Goal: Task Accomplishment & Management: Use online tool/utility

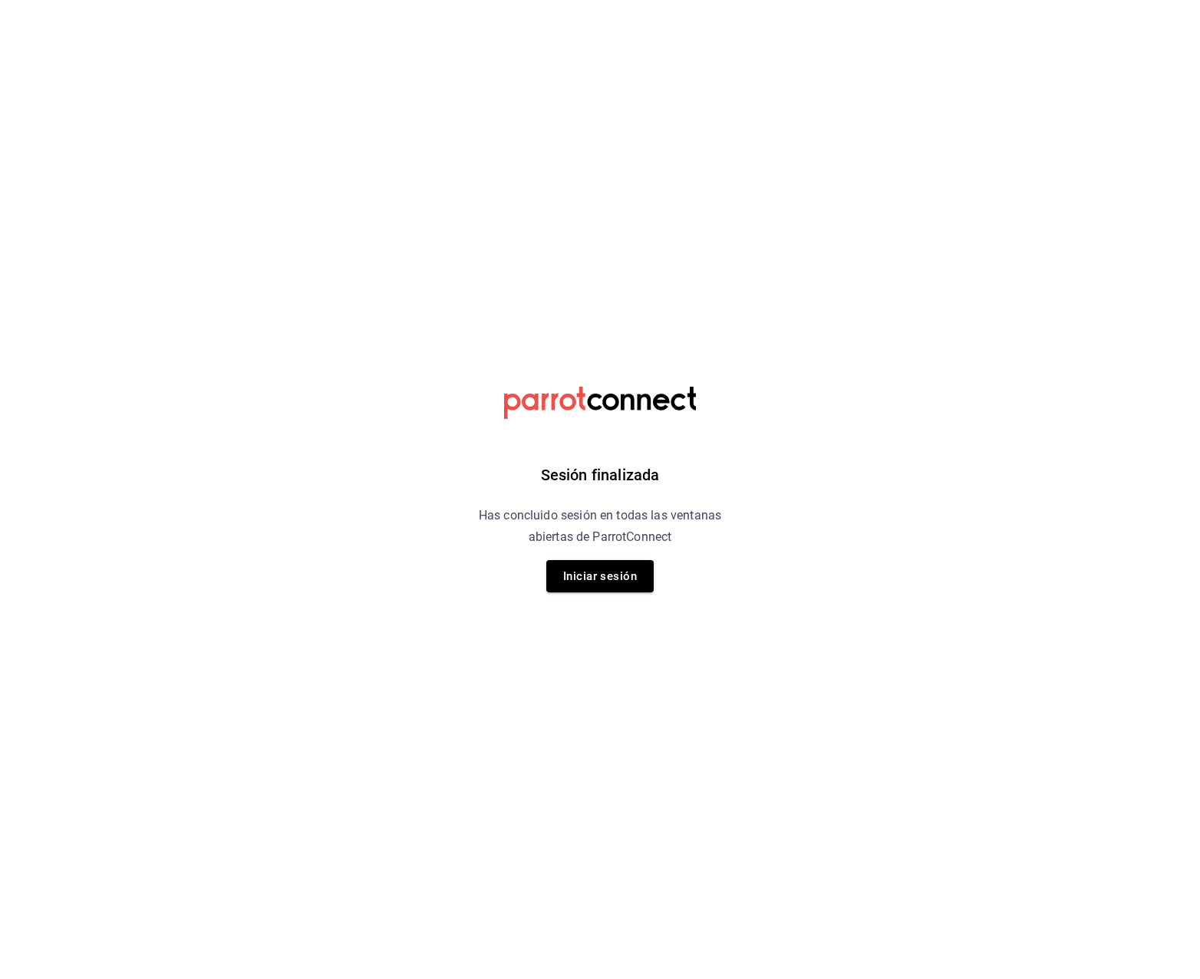
click at [607, 592] on div "Sesión finalizada Has concluido sesión en todas las ventanas abiertas de Parrot…" at bounding box center [600, 489] width 387 height 979
click at [612, 584] on button "Iniciar sesión" at bounding box center [599, 576] width 107 height 32
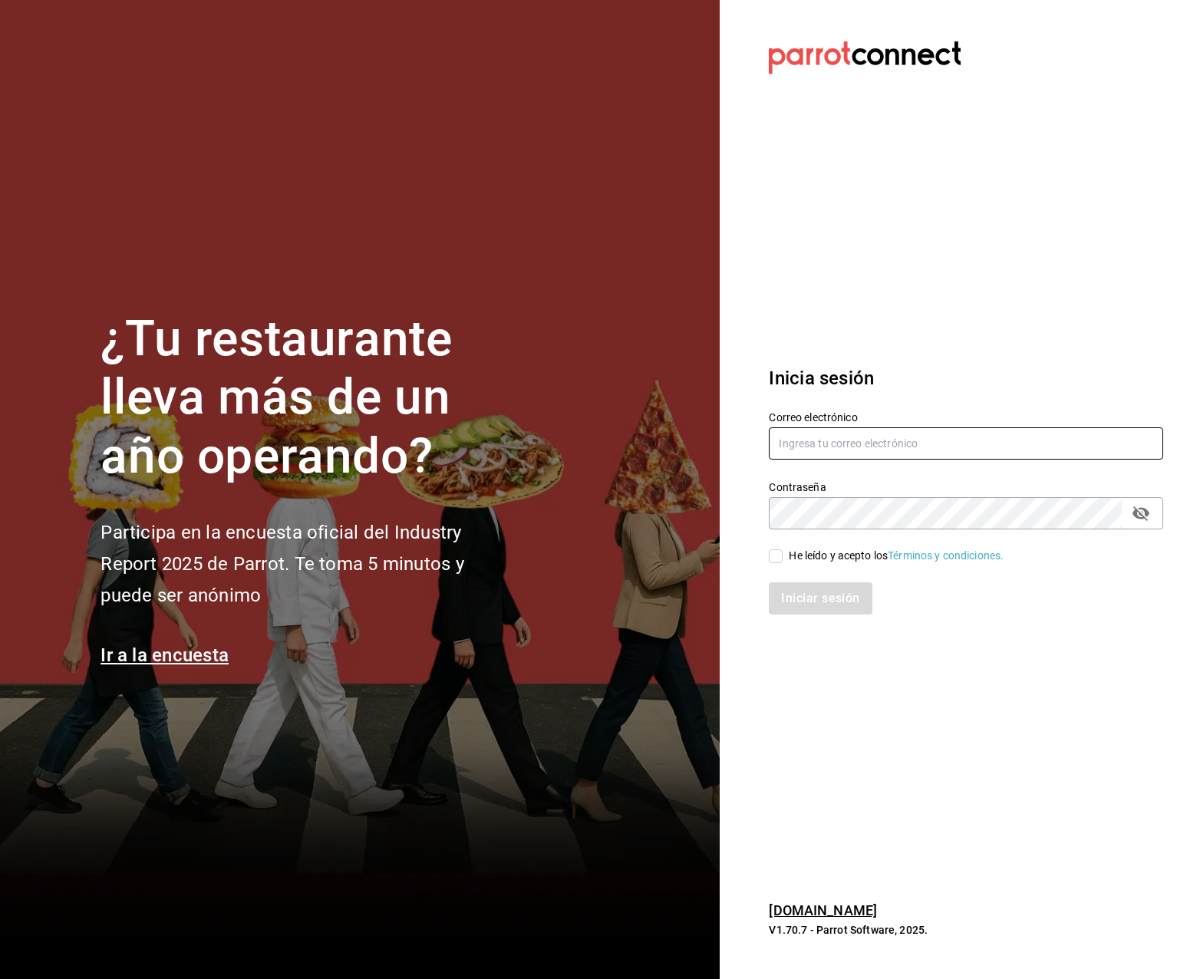
click at [917, 448] on input "text" at bounding box center [966, 443] width 394 height 32
type input "[EMAIL_ADDRESS][DOMAIN_NAME]"
click at [780, 555] on input "He leído y acepto los Términos y condiciones." at bounding box center [776, 556] width 14 height 14
checkbox input "true"
click at [805, 590] on button "Iniciar sesión" at bounding box center [821, 598] width 104 height 32
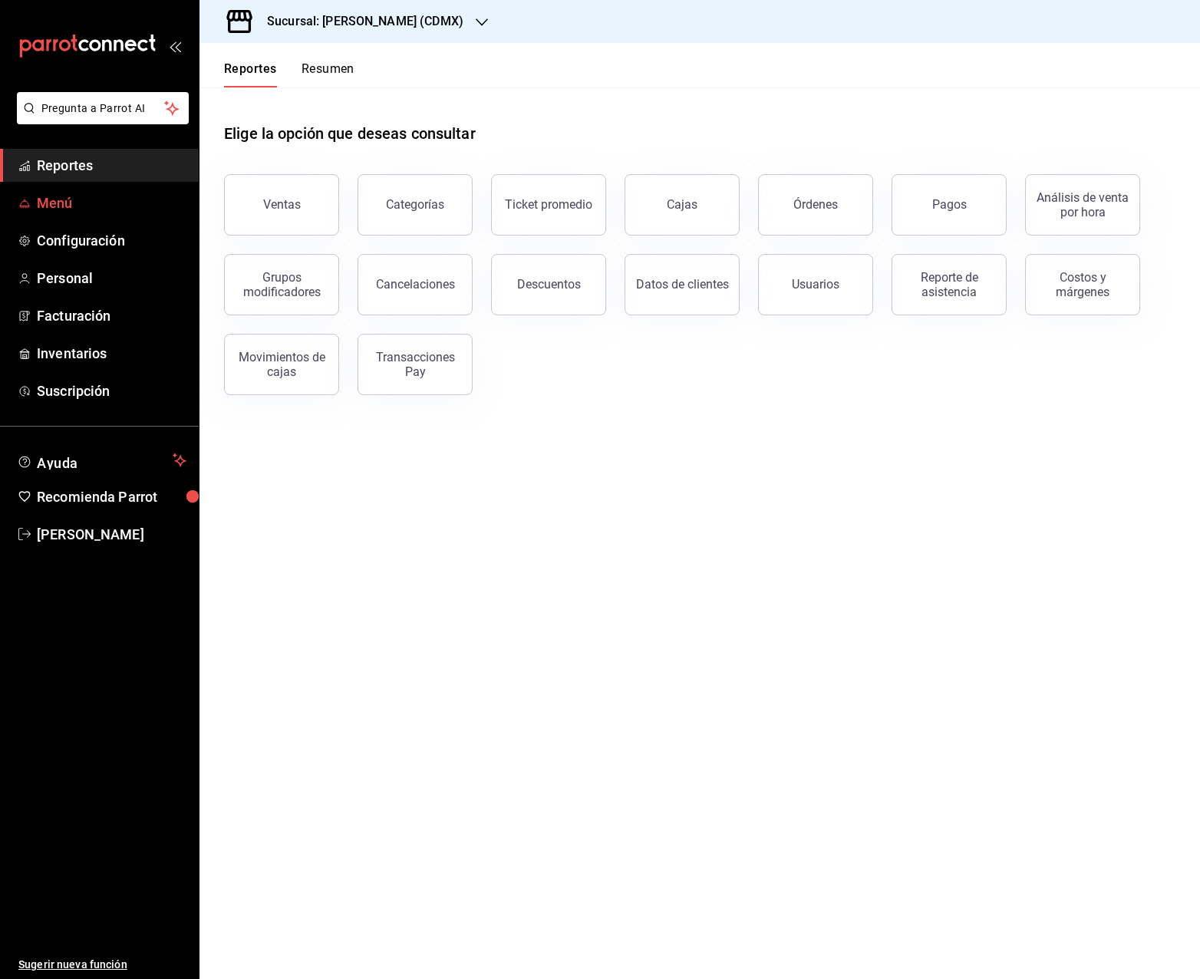
click at [53, 202] on span "Menú" at bounding box center [112, 203] width 150 height 21
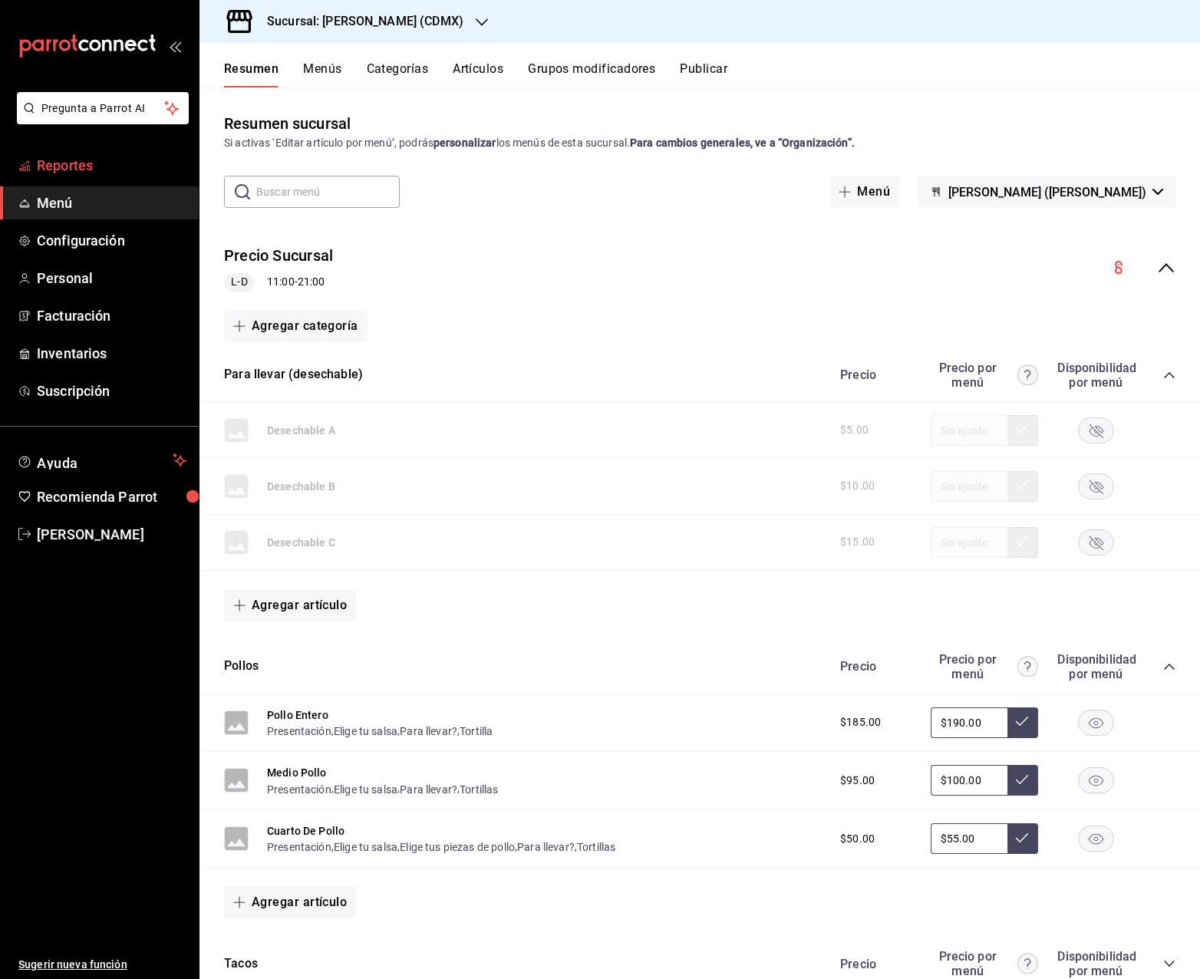
click at [74, 172] on span "Reportes" at bounding box center [112, 165] width 150 height 21
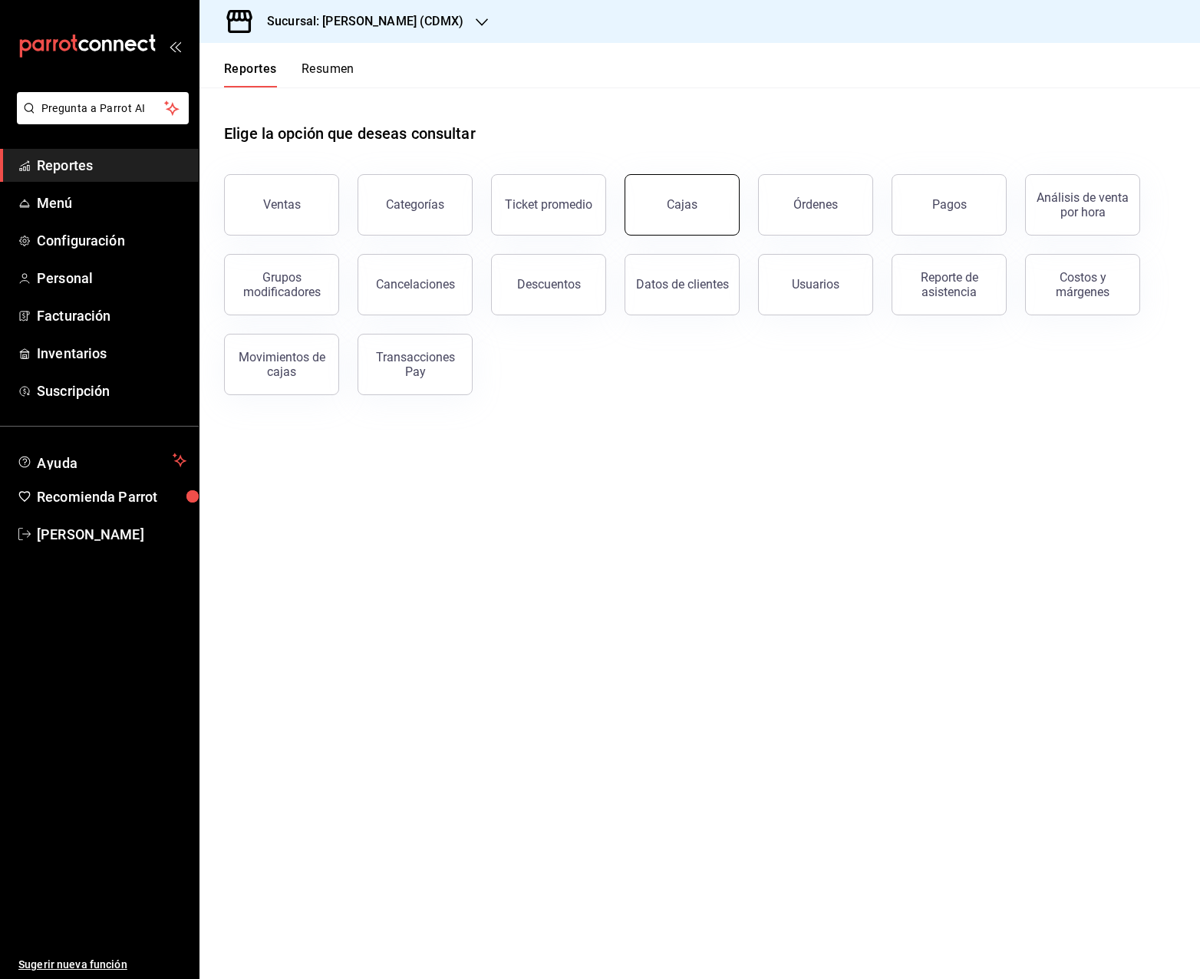
click at [690, 216] on link "Cajas" at bounding box center [681, 204] width 115 height 61
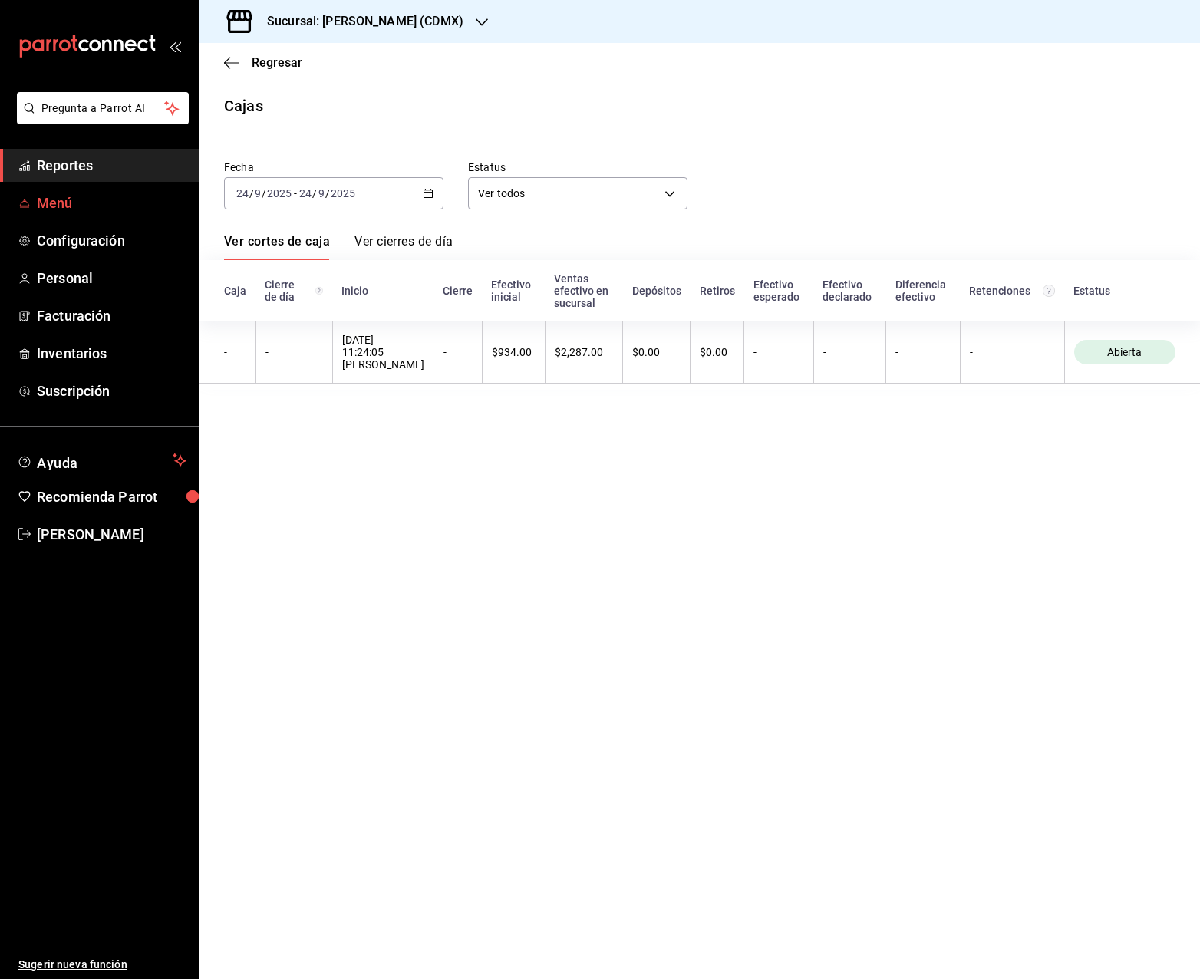
click at [54, 206] on span "Menú" at bounding box center [112, 203] width 150 height 21
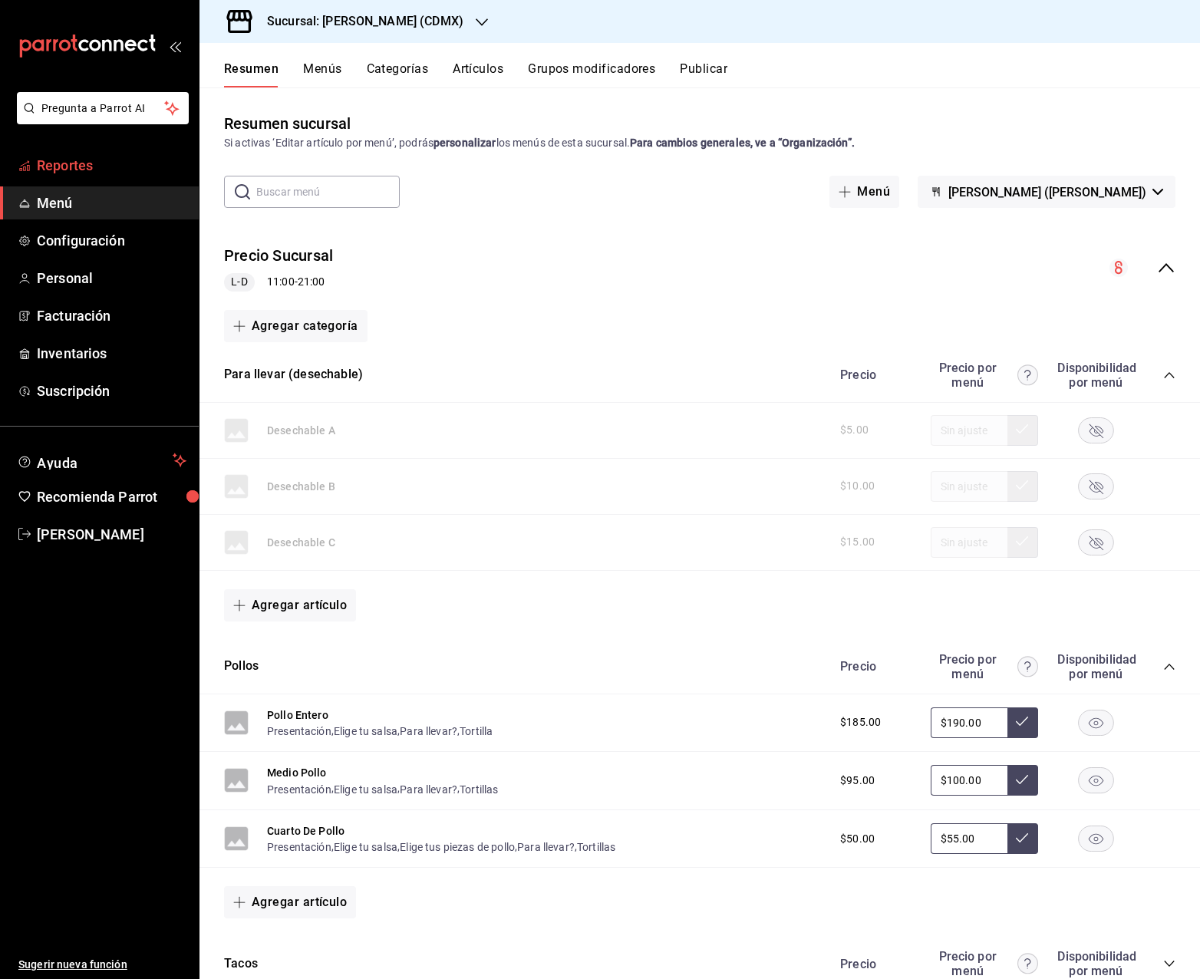
click at [65, 169] on span "Reportes" at bounding box center [112, 165] width 150 height 21
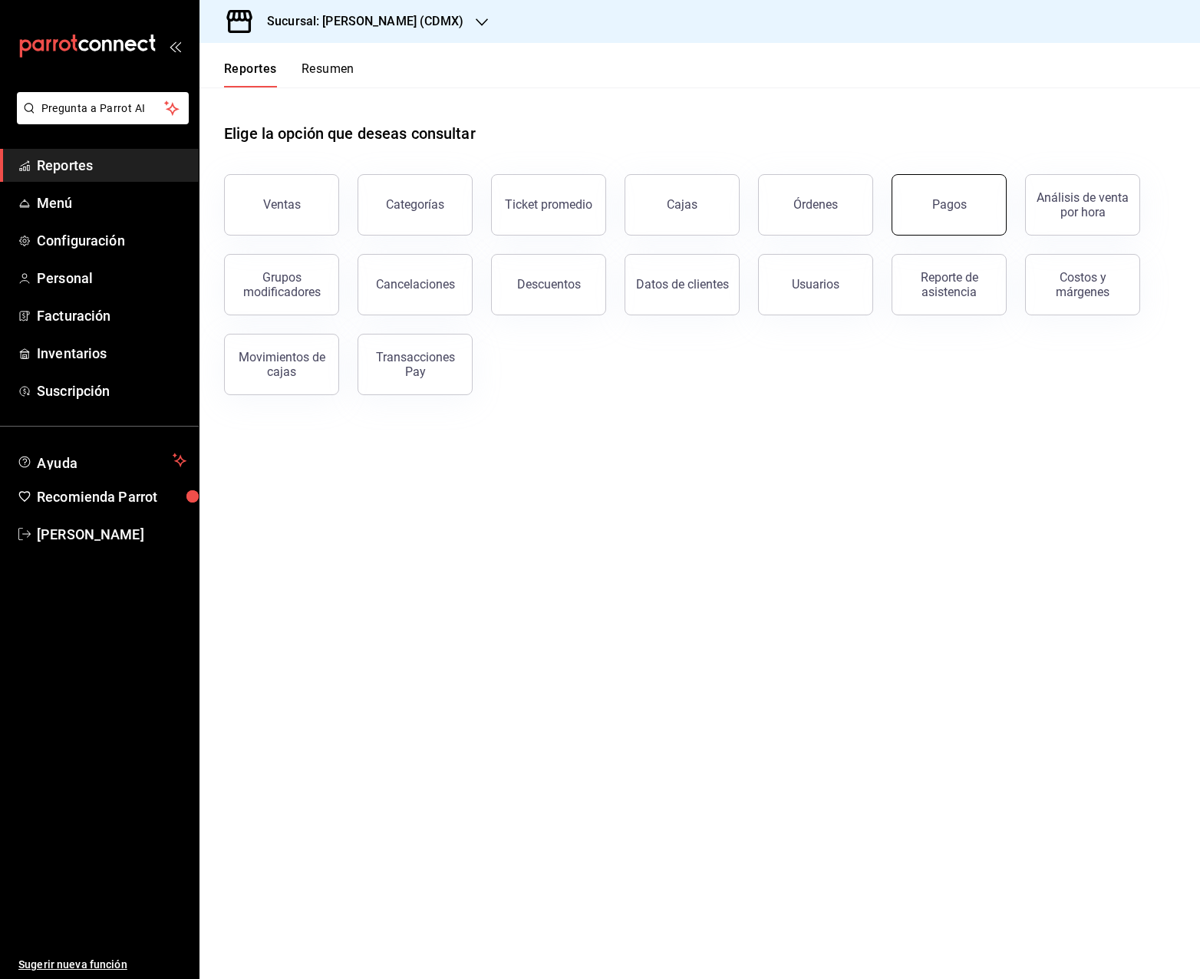
click at [967, 217] on button "Pagos" at bounding box center [948, 204] width 115 height 61
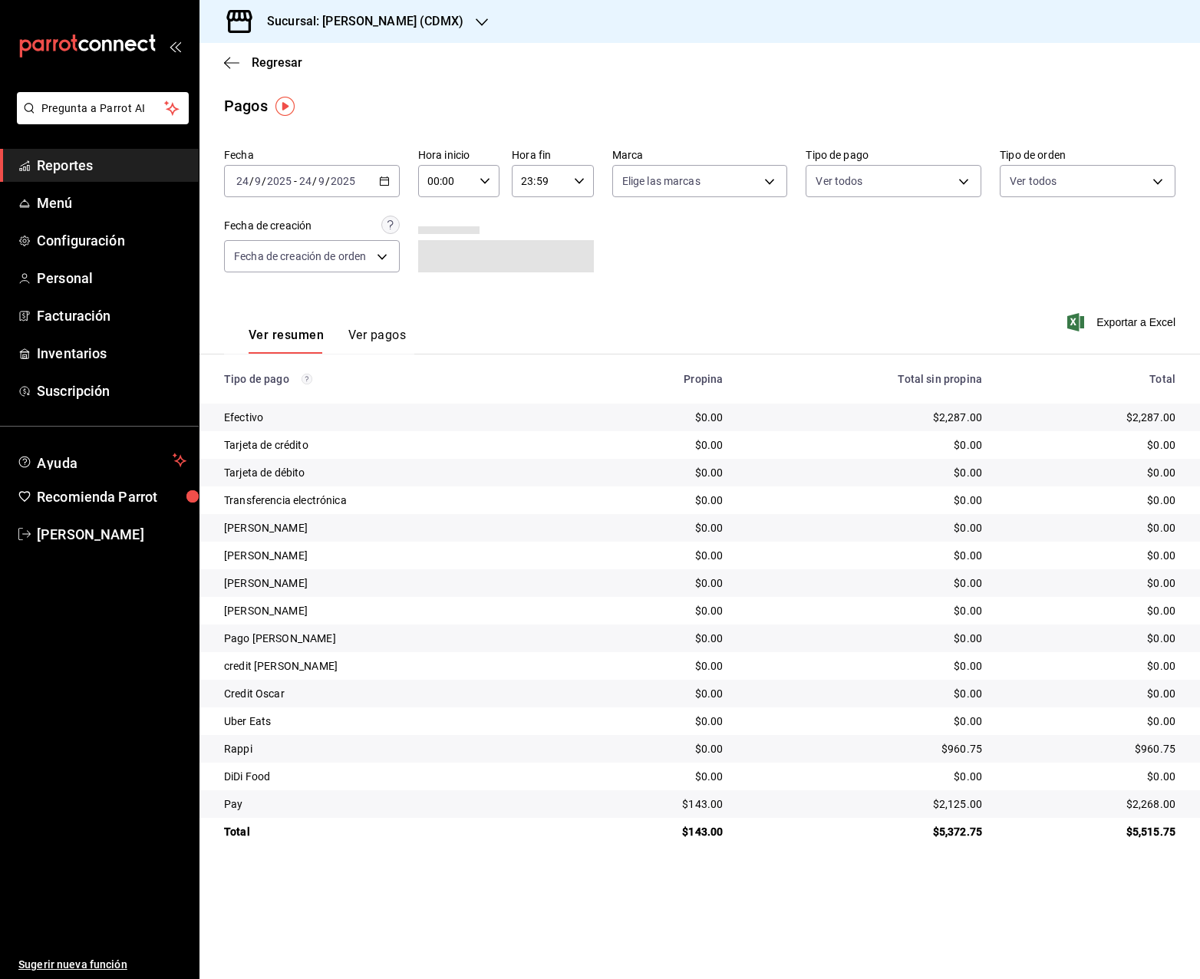
click at [382, 180] on icon "button" at bounding box center [384, 181] width 11 height 11
click at [302, 401] on span "Rango de fechas" at bounding box center [296, 400] width 119 height 16
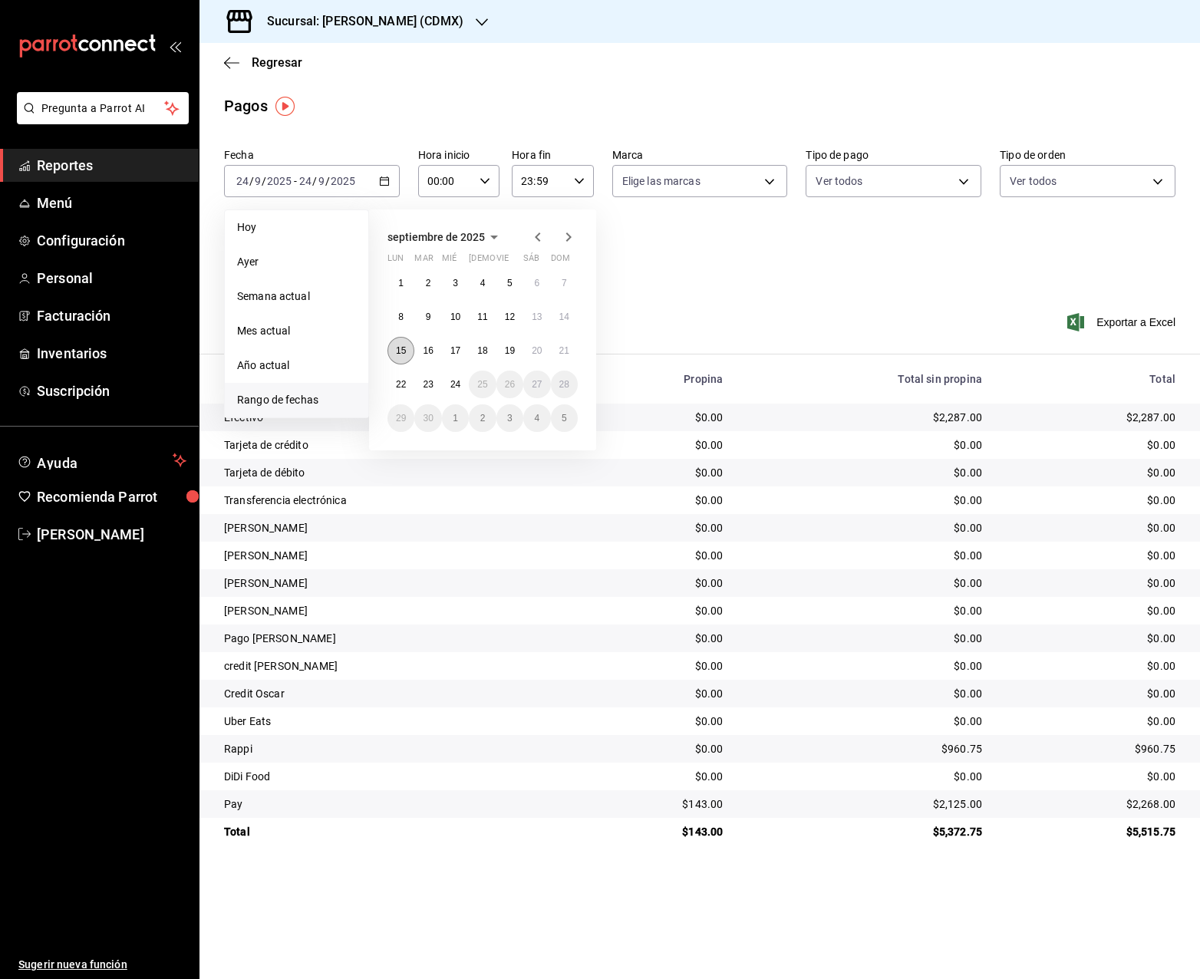
click at [398, 351] on abbr "15" at bounding box center [401, 350] width 10 height 11
click at [567, 347] on abbr "21" at bounding box center [564, 350] width 10 height 11
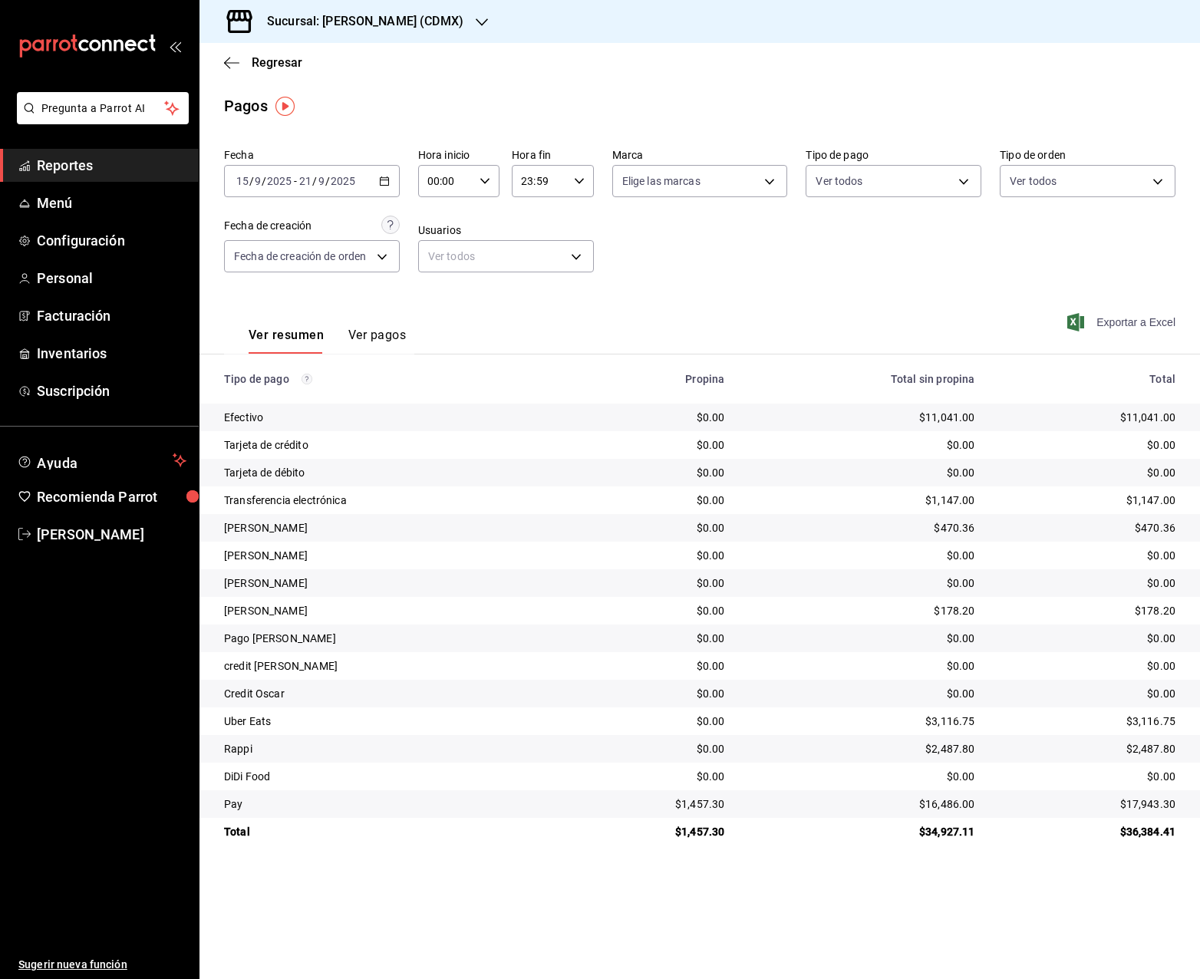
click at [1124, 321] on span "Exportar a Excel" at bounding box center [1122, 322] width 105 height 18
click at [385, 185] on \(Stroke\) "button" at bounding box center [384, 181] width 9 height 8
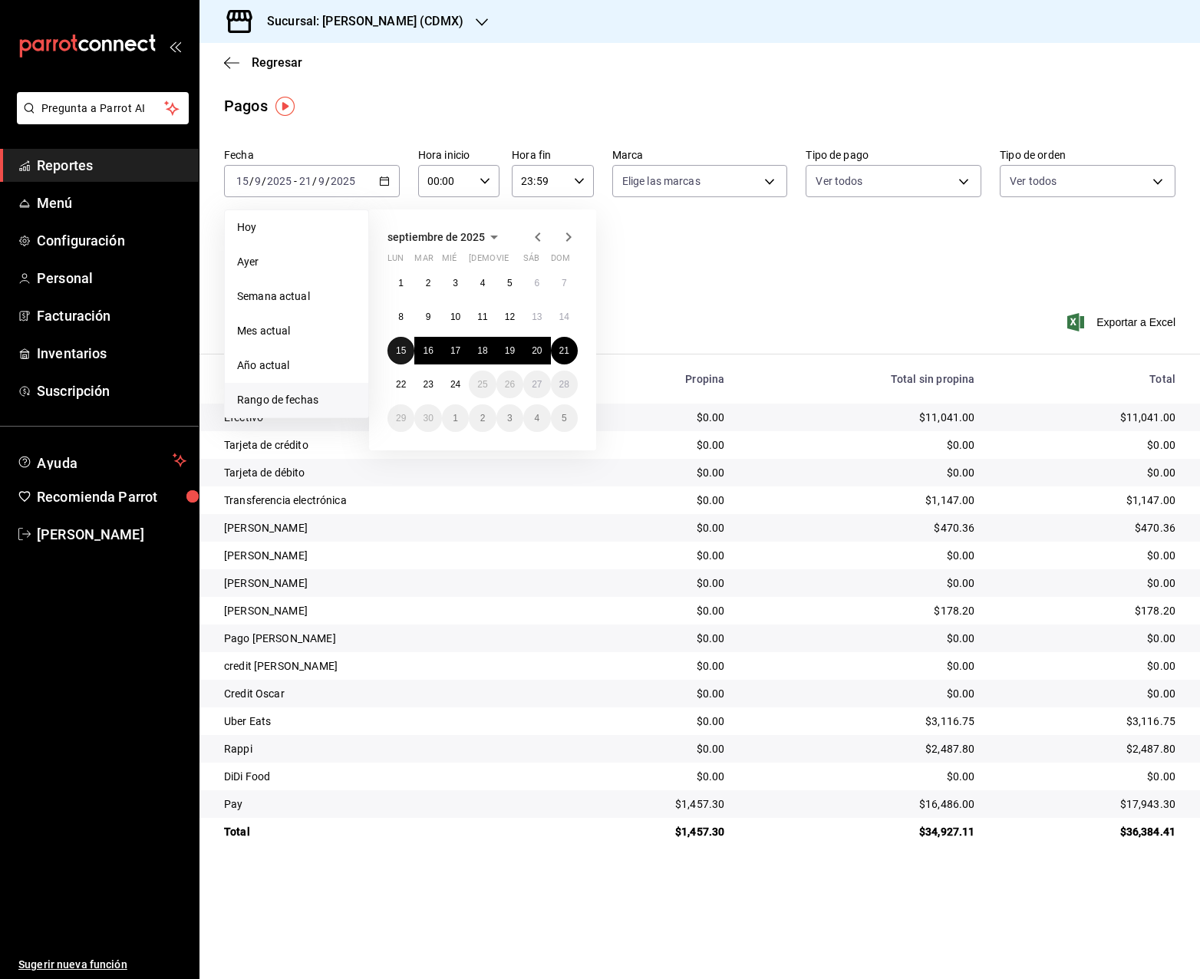
click at [401, 349] on abbr "15" at bounding box center [401, 350] width 10 height 11
click at [559, 350] on abbr "21" at bounding box center [564, 350] width 10 height 11
